Goal: Task Accomplishment & Management: Use online tool/utility

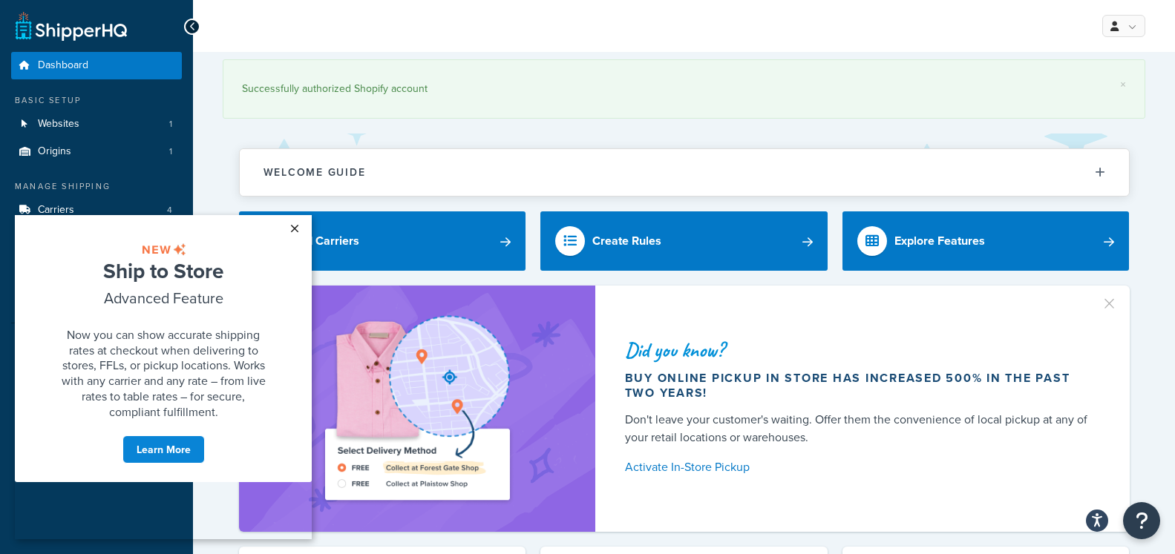
click at [298, 228] on link "×" at bounding box center [294, 228] width 26 height 27
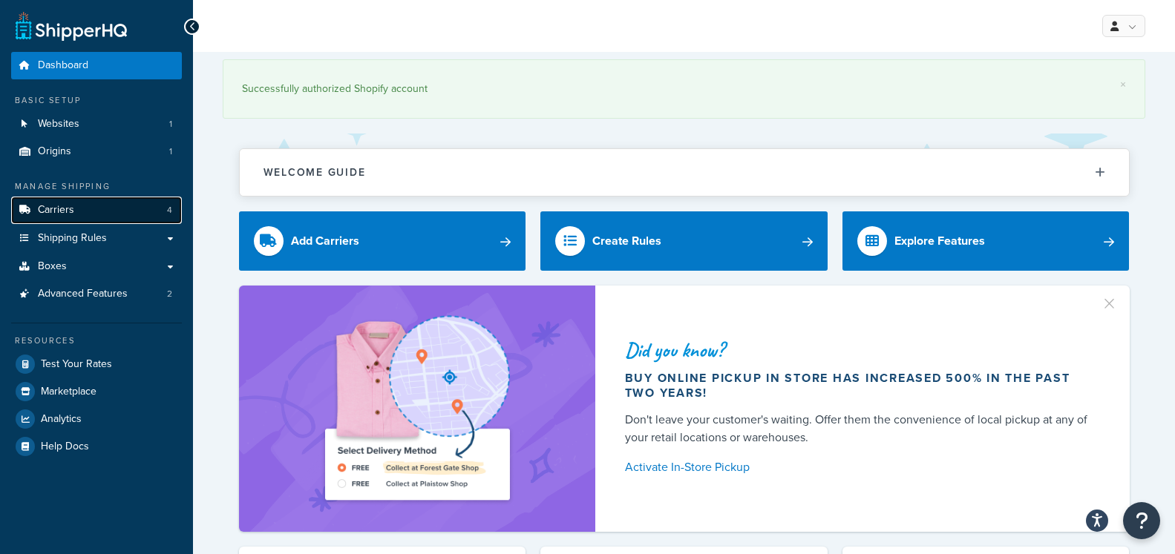
click at [67, 209] on span "Carriers" at bounding box center [56, 210] width 36 height 13
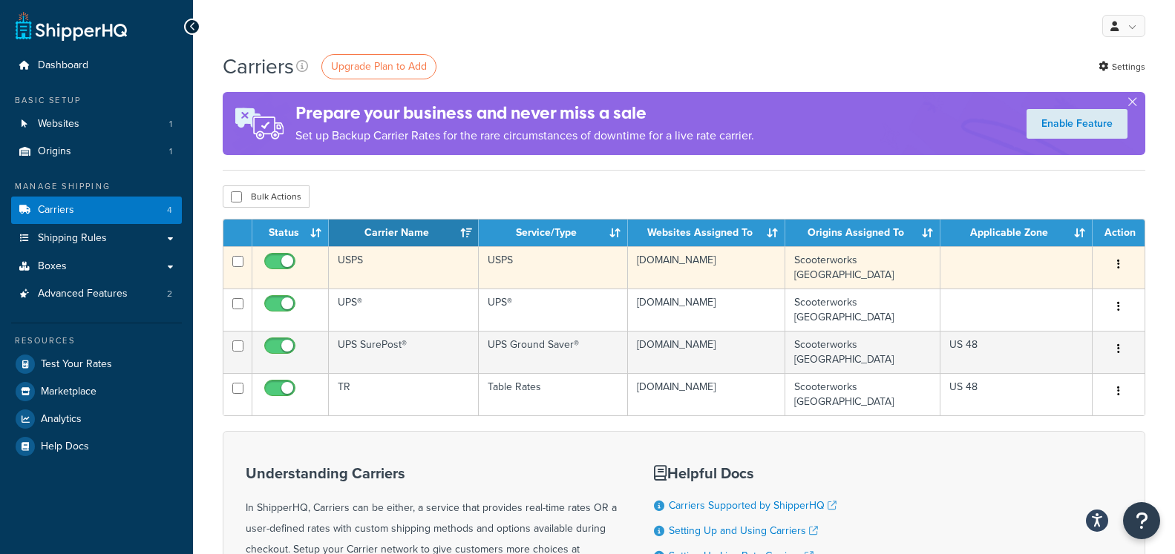
click at [1026, 270] on td at bounding box center [1016, 267] width 152 height 42
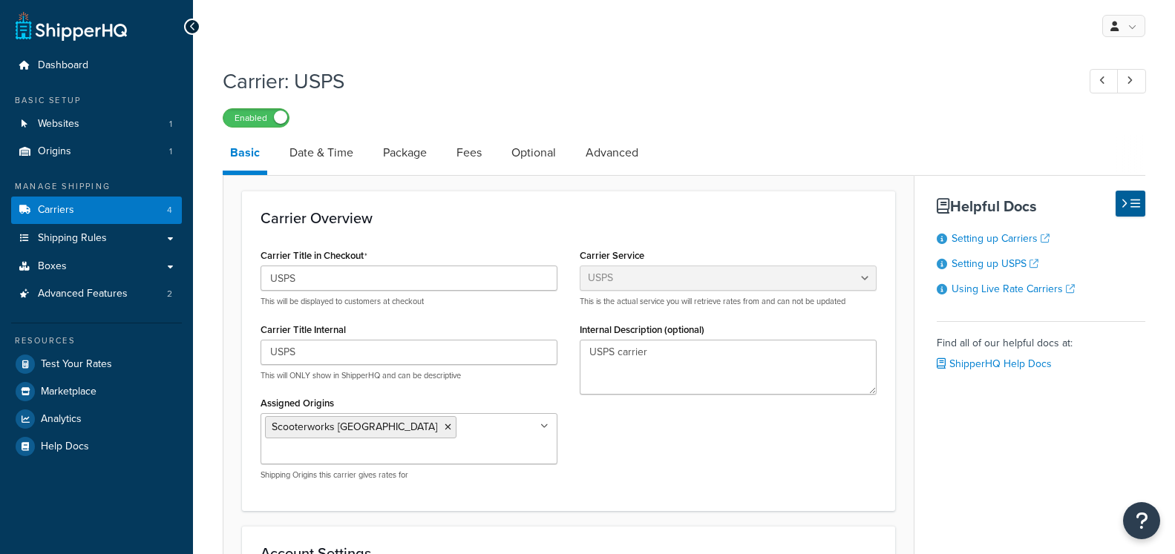
select select "usps"
select select "ONLINE"
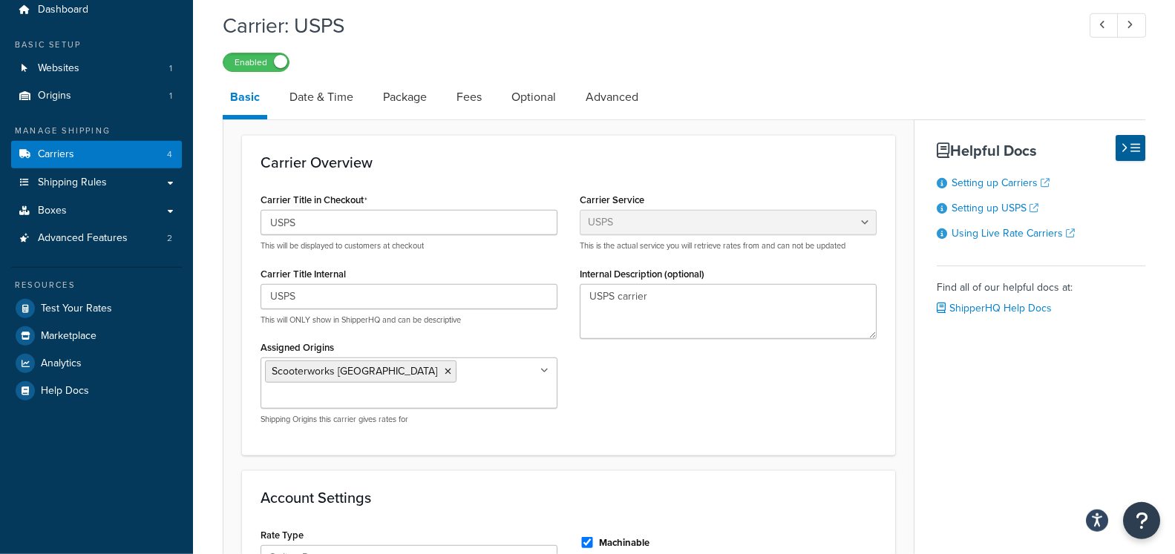
scroll to position [22, 0]
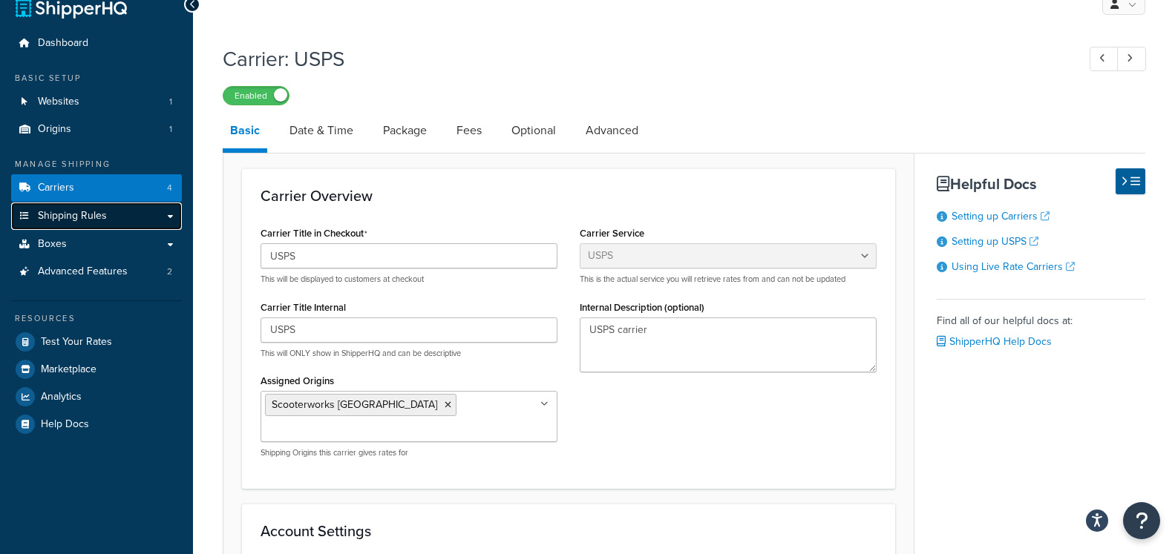
click at [76, 211] on span "Shipping Rules" at bounding box center [72, 216] width 69 height 13
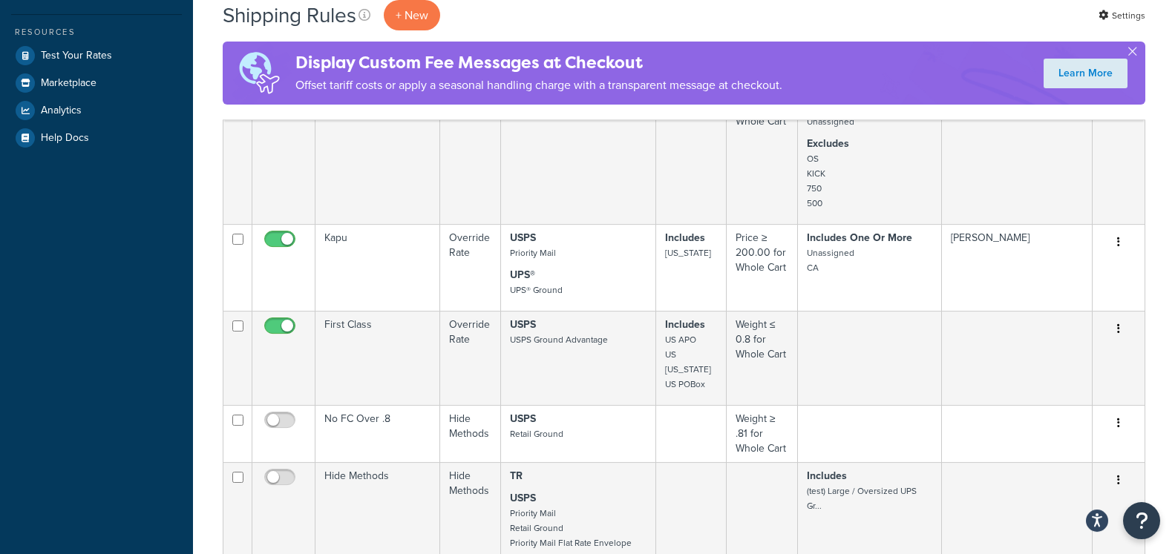
scroll to position [454, 0]
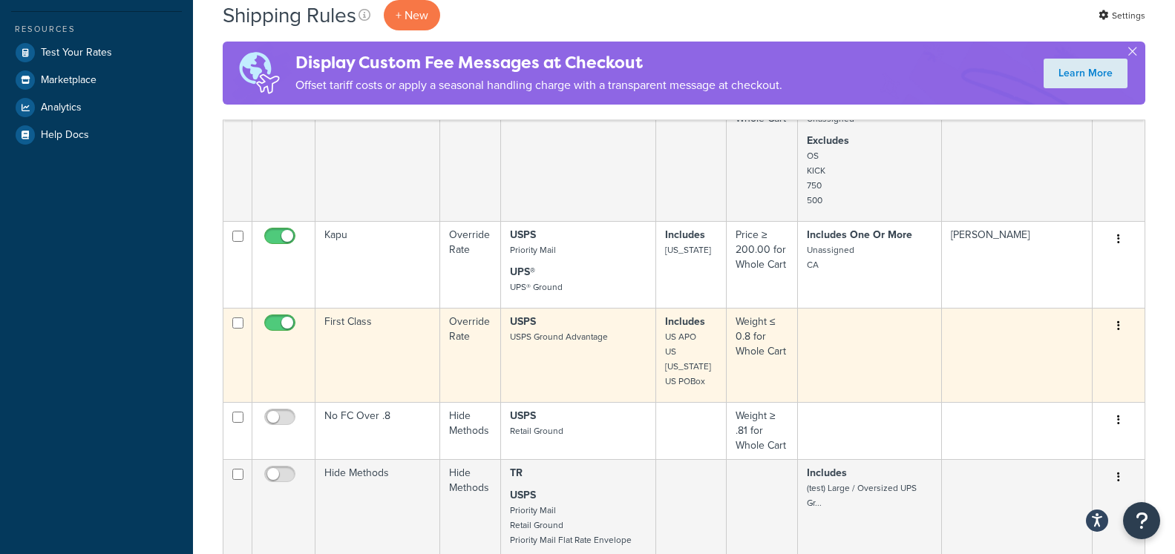
click at [560, 366] on td "USPS USPS Ground Advantage" at bounding box center [578, 355] width 154 height 94
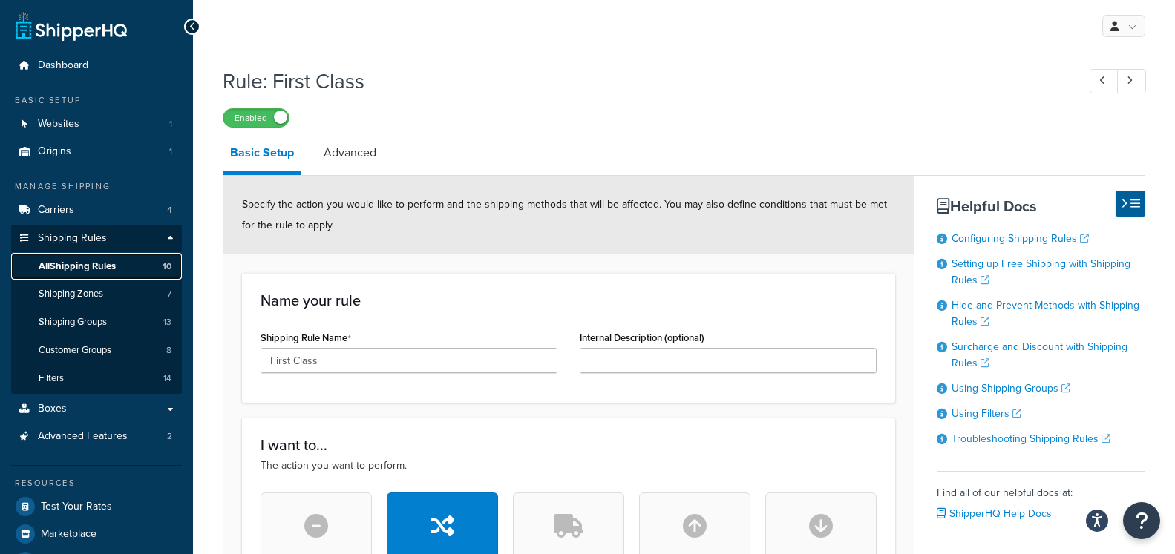
click at [79, 266] on span "All Shipping Rules" at bounding box center [77, 266] width 77 height 13
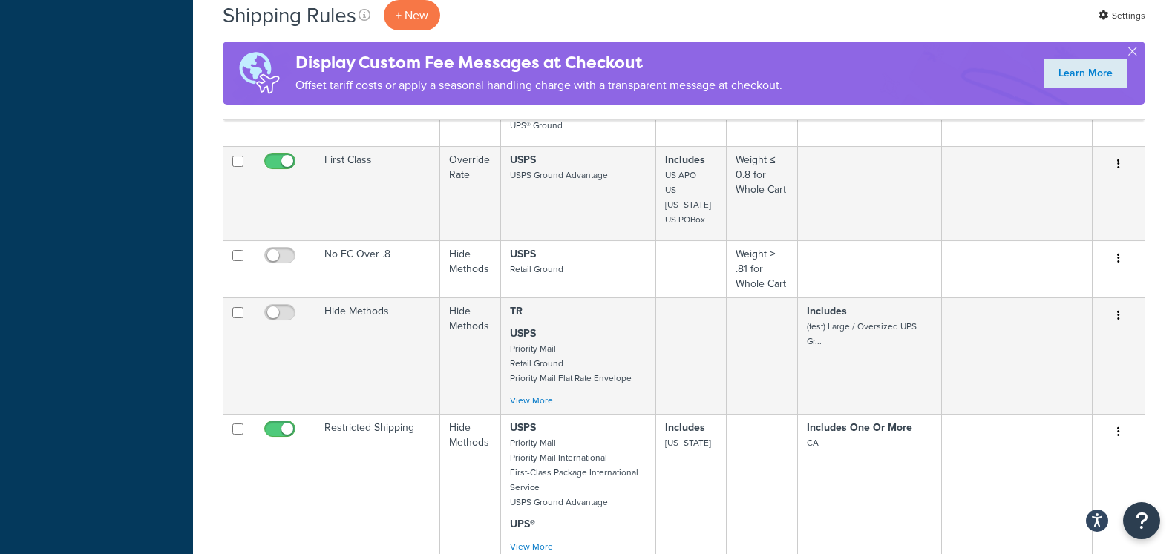
scroll to position [757, 0]
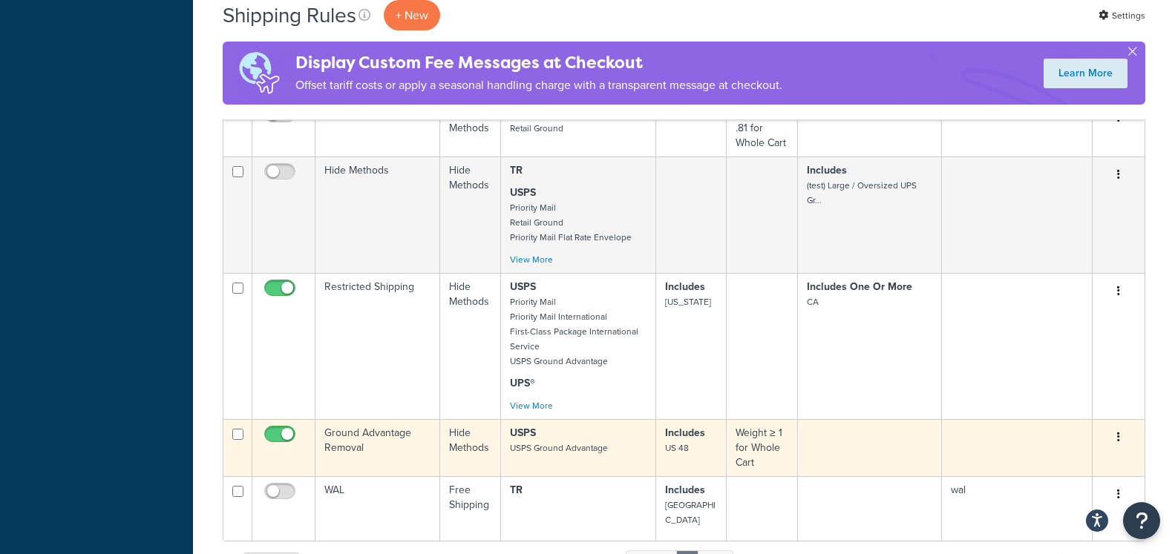
click at [630, 450] on p "USPS USPS Ground Advantage" at bounding box center [578, 441] width 136 height 30
